Goal: Navigation & Orientation: Find specific page/section

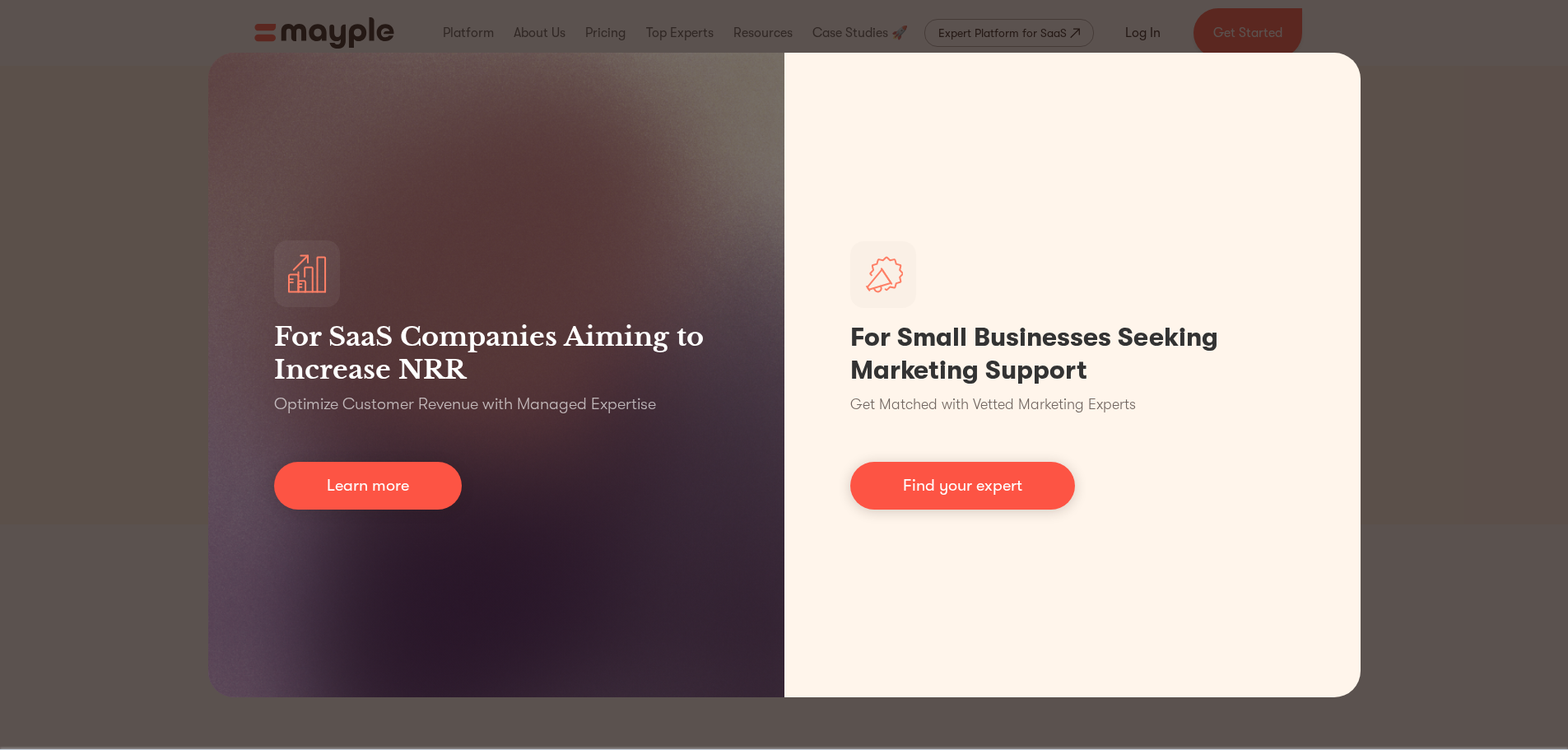
click at [45, 282] on div "For SaaS Companies Aiming to Increase NRR Optimize Customer Revenue with Manage…" at bounding box center [784, 375] width 1568 height 750
click at [118, 336] on div "For SaaS Companies Aiming to Increase NRR Optimize Customer Revenue with Manage…" at bounding box center [784, 375] width 1568 height 750
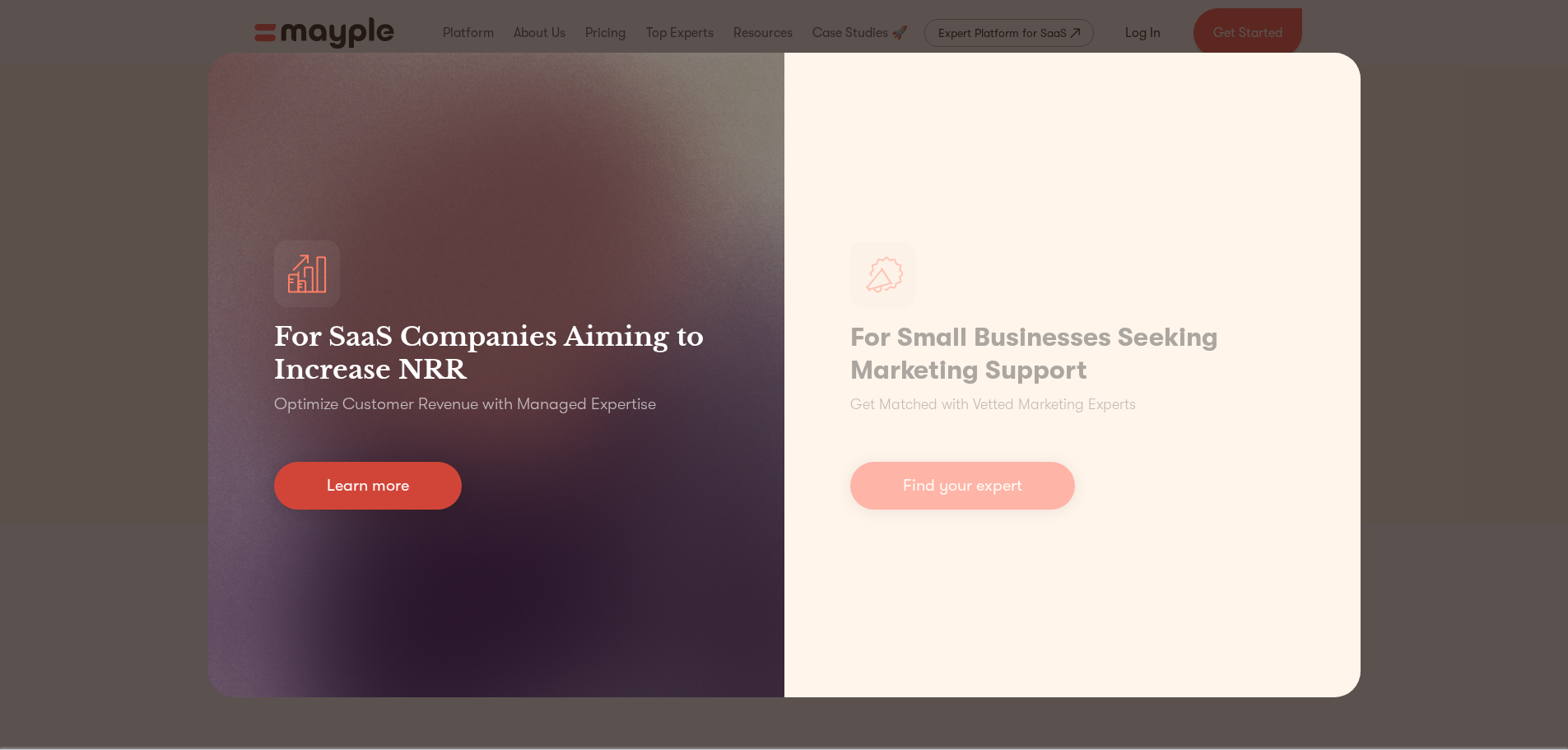
click at [381, 483] on link "Learn more" at bounding box center [368, 486] width 188 height 48
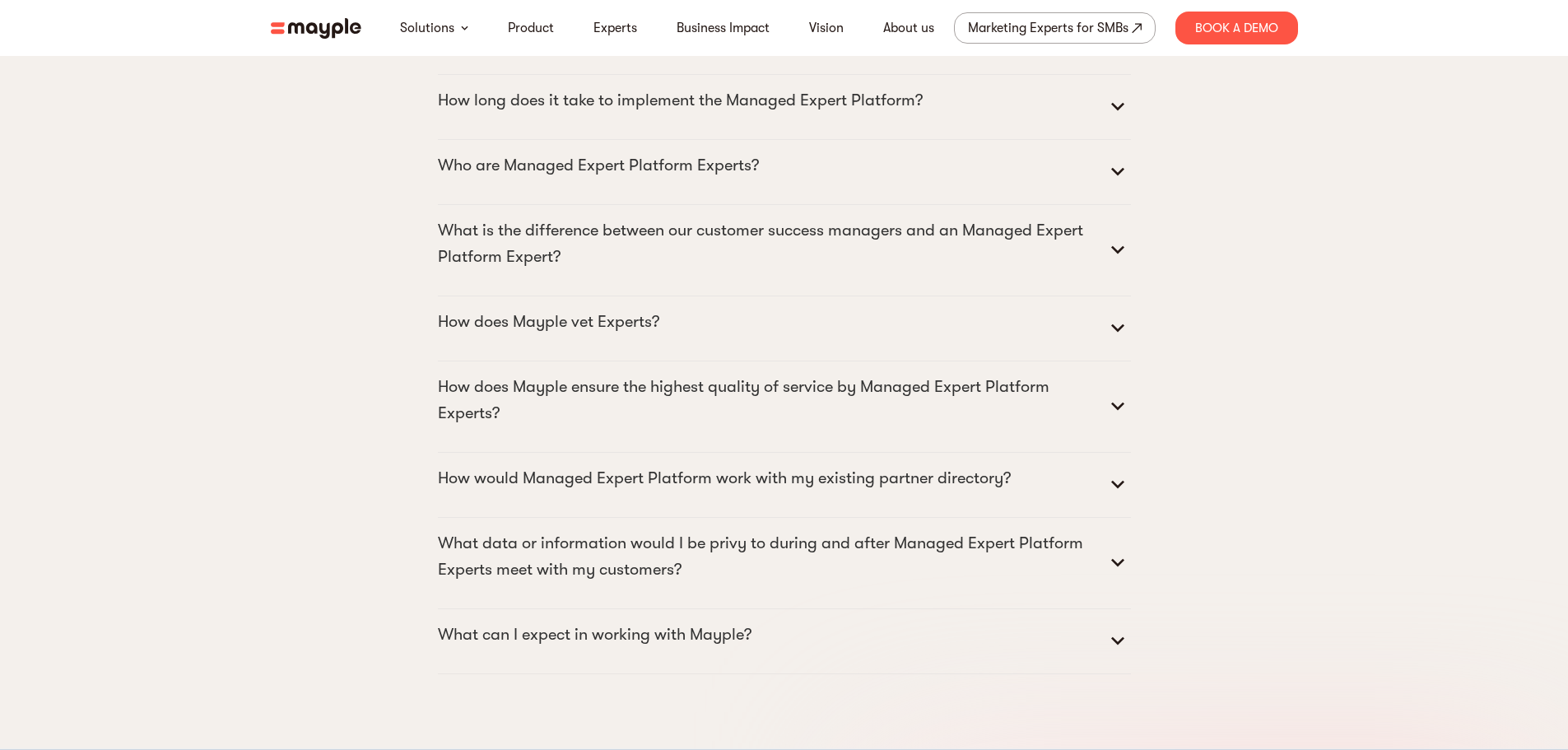
scroll to position [7246, 0]
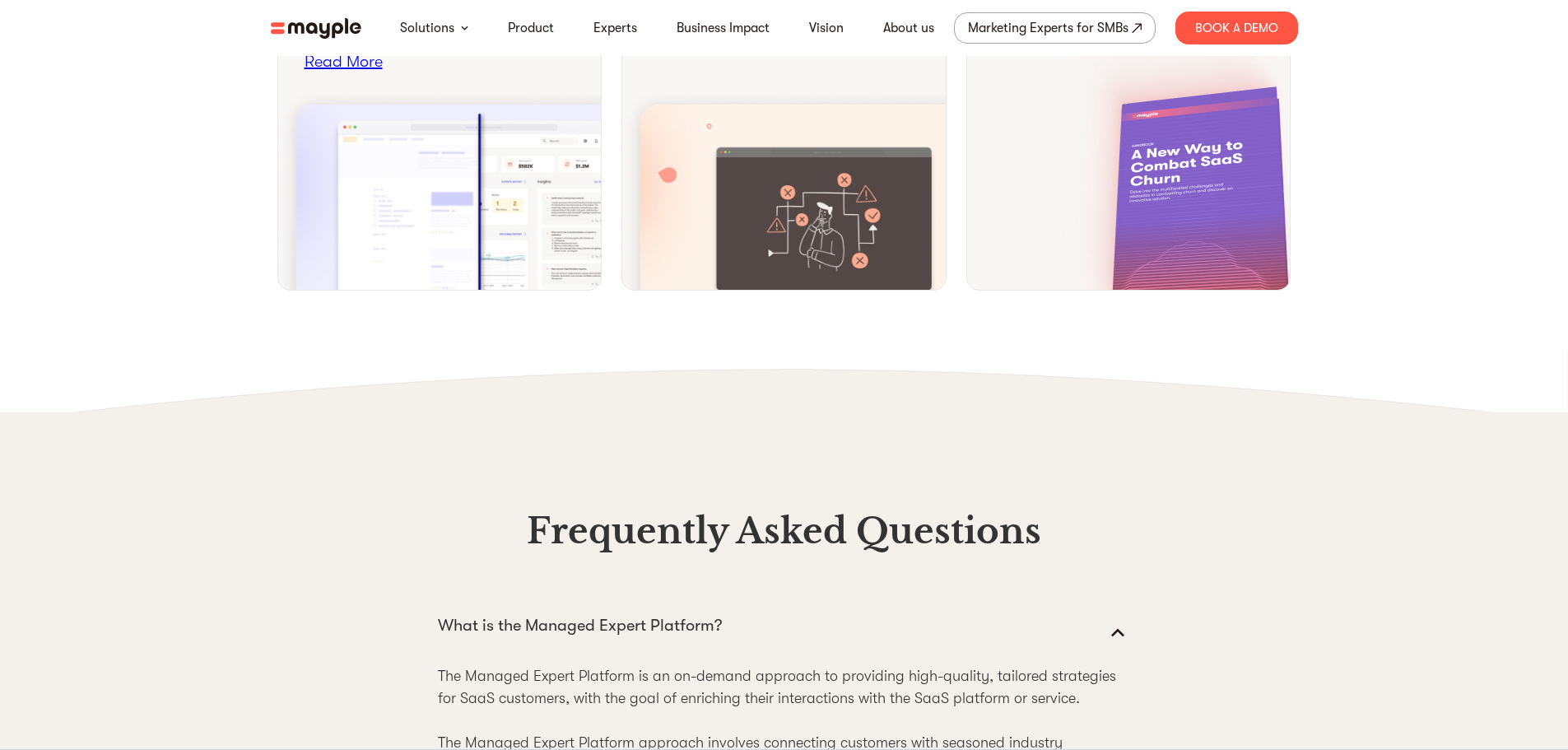
scroll to position [6192, 0]
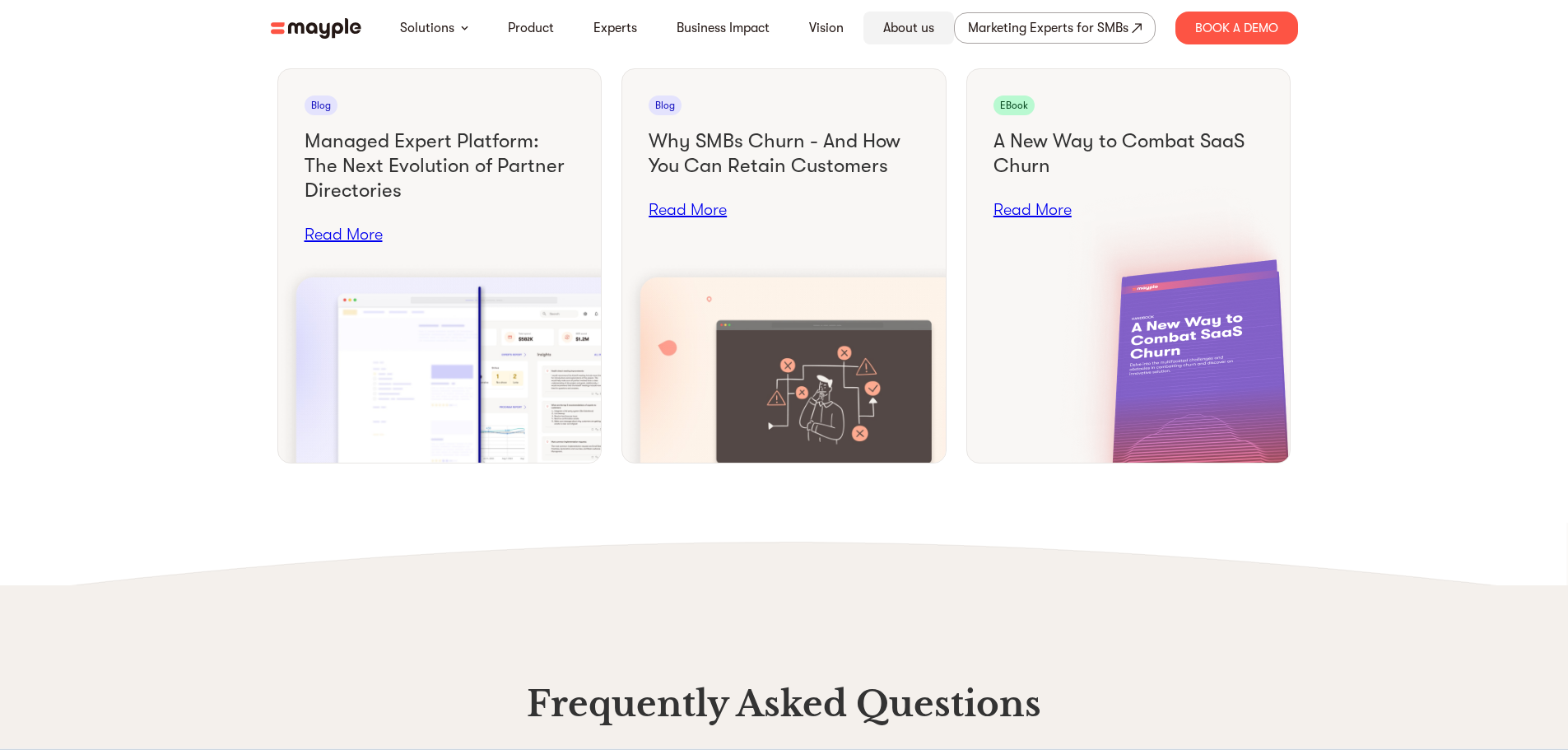
click at [915, 25] on link "About us" at bounding box center [909, 27] width 51 height 20
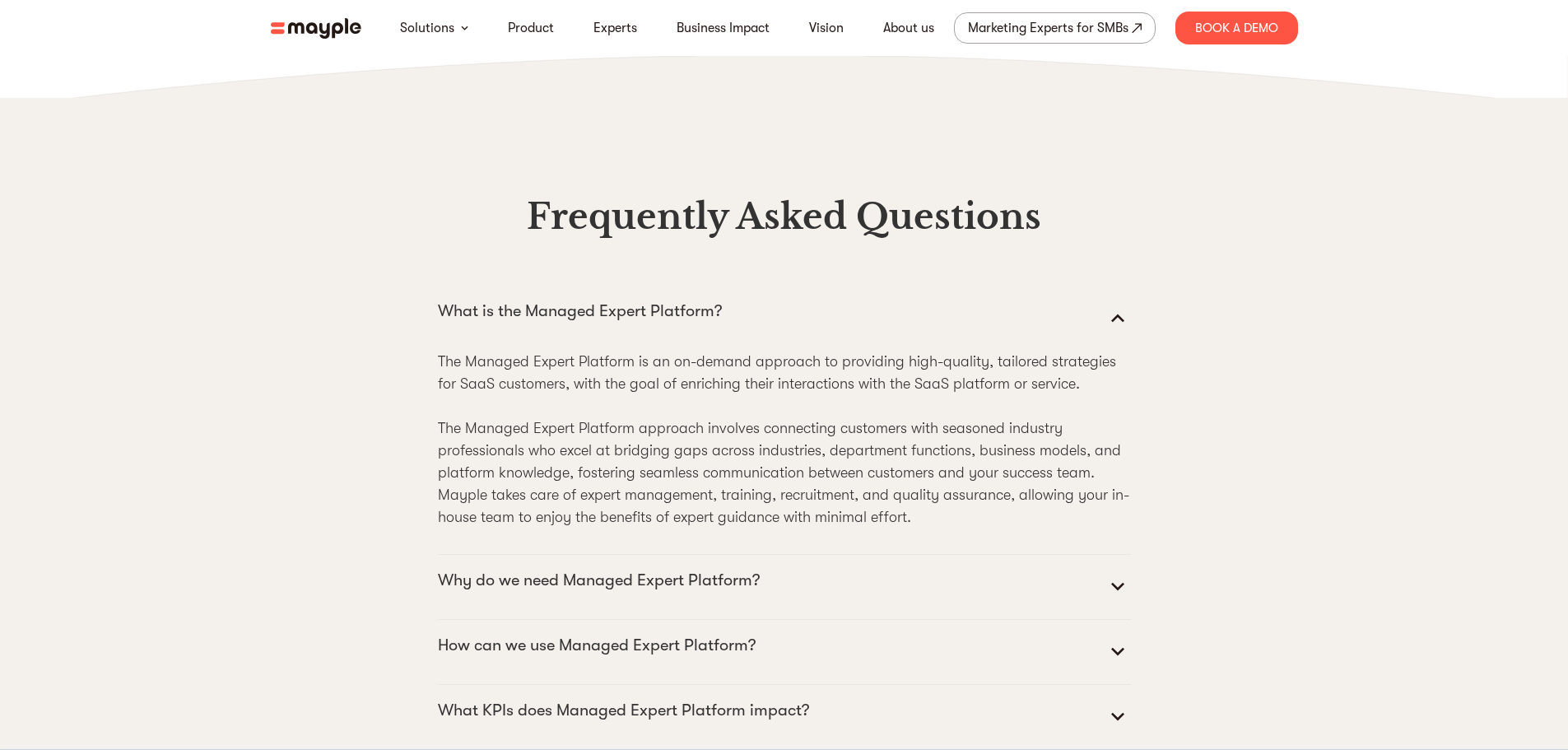
scroll to position [6686, 0]
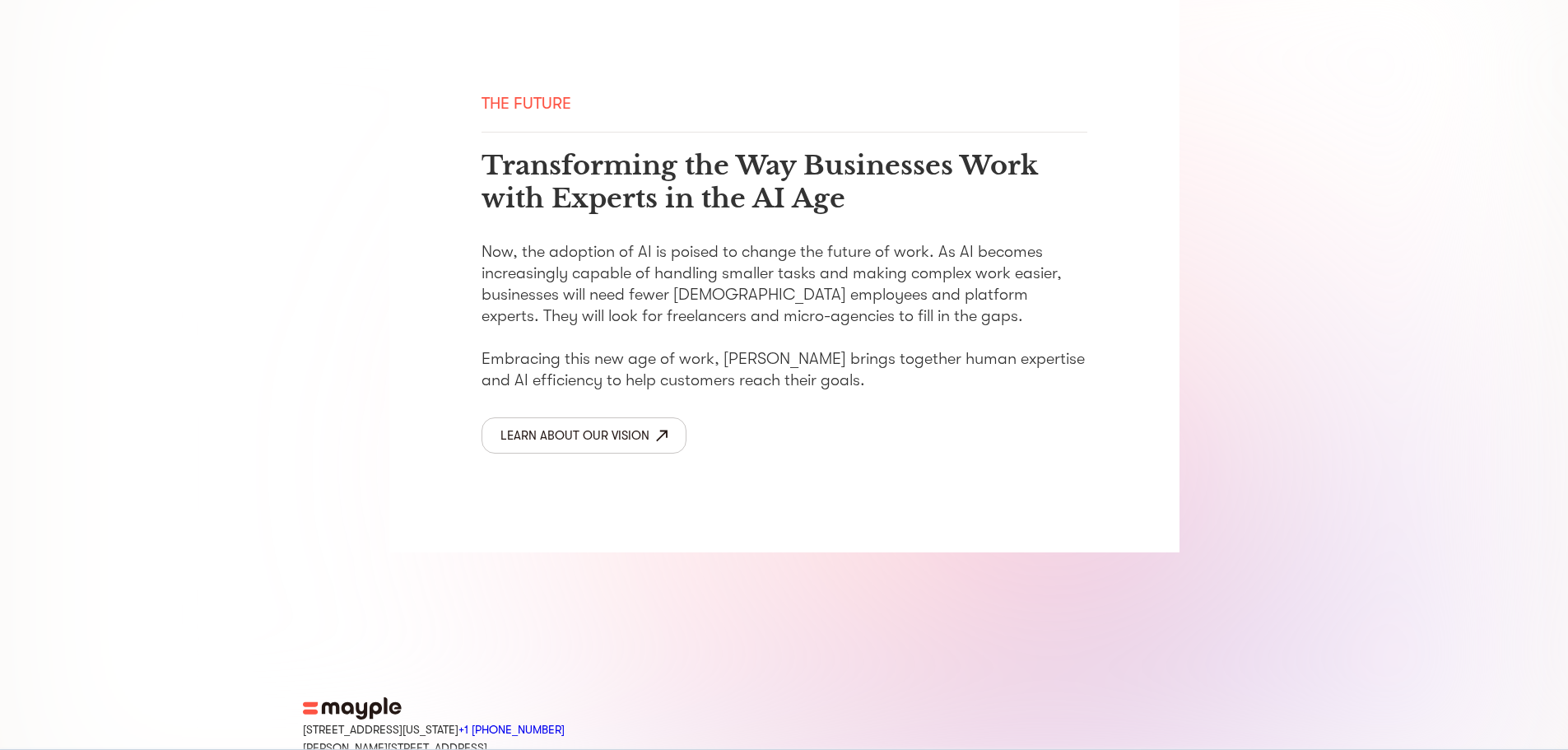
scroll to position [2641, 0]
